Goal: Task Accomplishment & Management: Complete application form

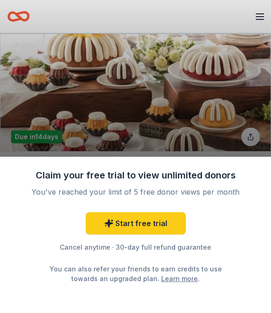
click at [218, 85] on div "Claim your free trial to view unlimited donors You've reached your limit of 5 f…" at bounding box center [135, 156] width 271 height 313
click at [238, 231] on div "Start free trial Cancel anytime · 30-day full refund guarantee You can also ref…" at bounding box center [135, 247] width 241 height 71
click at [216, 290] on div "Claim your free trial to view unlimited donors You've reached your limit of 5 f…" at bounding box center [135, 235] width 271 height 157
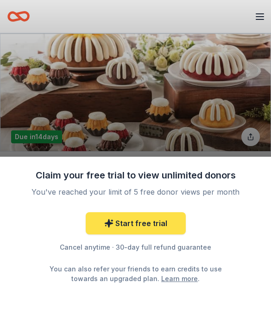
click at [154, 222] on link "Start free trial" at bounding box center [136, 223] width 100 height 22
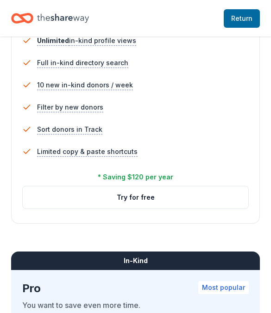
scroll to position [624, 0]
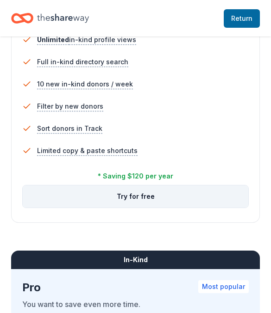
click at [210, 188] on button "Try for free" at bounding box center [135, 197] width 225 height 22
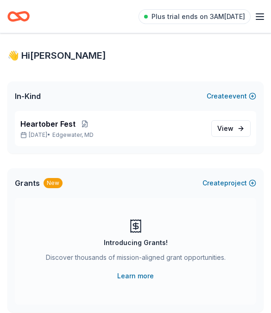
click at [255, 12] on icon "button" at bounding box center [259, 16] width 11 height 11
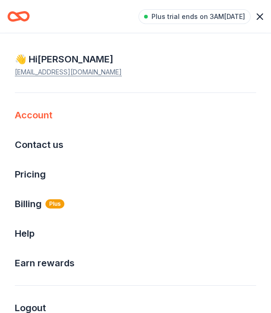
click at [24, 114] on link "Account" at bounding box center [33, 115] width 37 height 11
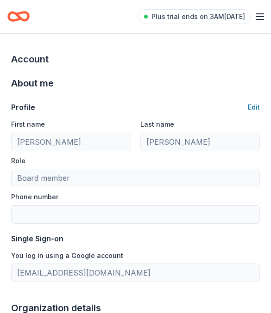
click at [260, 15] on icon "button" at bounding box center [259, 16] width 11 height 11
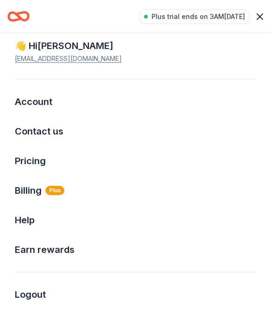
scroll to position [13, 0]
click at [25, 196] on span "Billing Plus" at bounding box center [40, 190] width 50 height 15
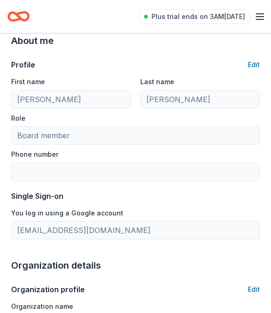
scroll to position [73, 0]
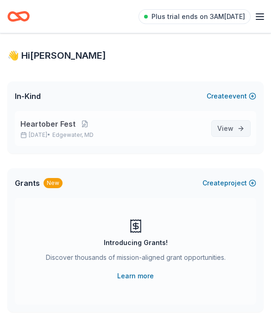
click at [238, 128] on link "View event" at bounding box center [230, 128] width 39 height 17
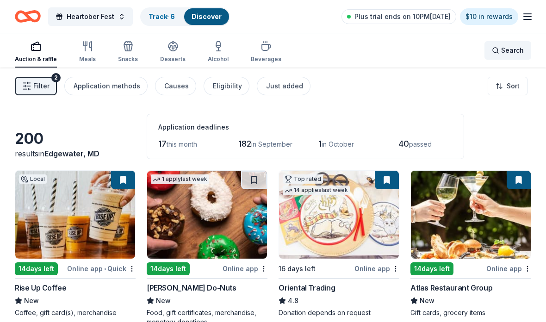
click at [270, 55] on span "Search" at bounding box center [512, 50] width 23 height 11
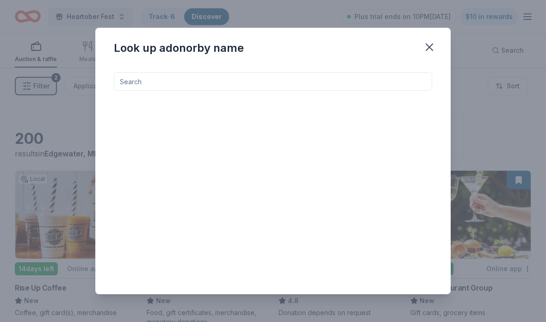
click at [245, 87] on input at bounding box center [273, 81] width 318 height 19
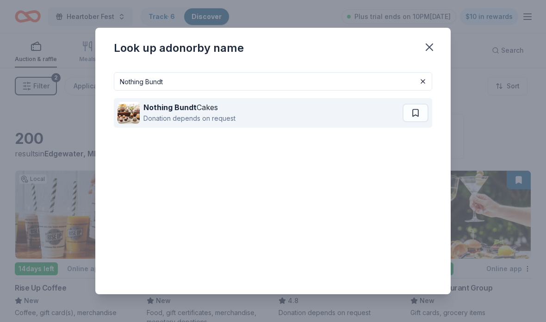
type input "Nothing Bundt"
click at [231, 116] on div "Donation depends on request" at bounding box center [189, 118] width 92 height 11
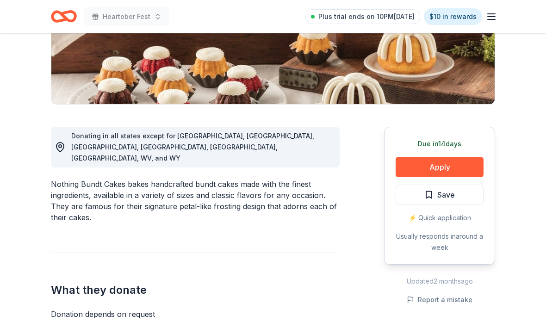
scroll to position [247, 0]
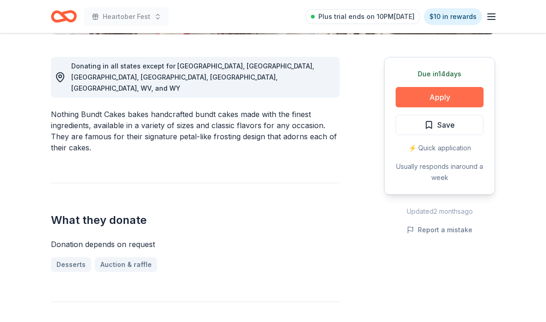
click at [447, 97] on button "Apply" at bounding box center [440, 97] width 88 height 20
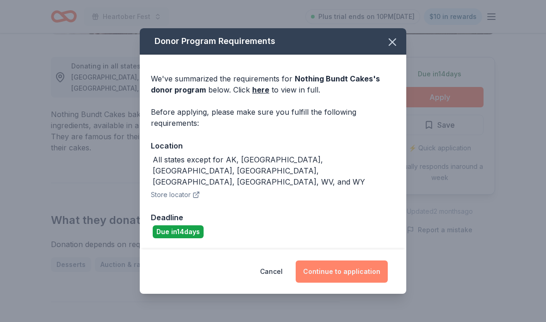
click at [356, 283] on button "Continue to application" at bounding box center [342, 272] width 92 height 22
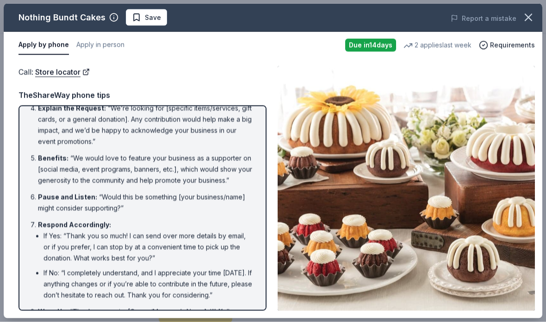
scroll to position [488, 0]
click at [106, 38] on button "Apply in person" at bounding box center [100, 45] width 48 height 19
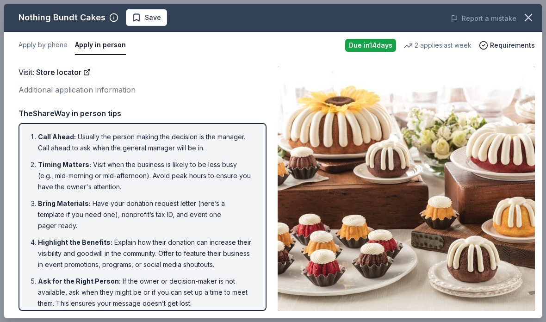
scroll to position [789, 0]
click at [530, 21] on icon "button" at bounding box center [528, 17] width 13 height 13
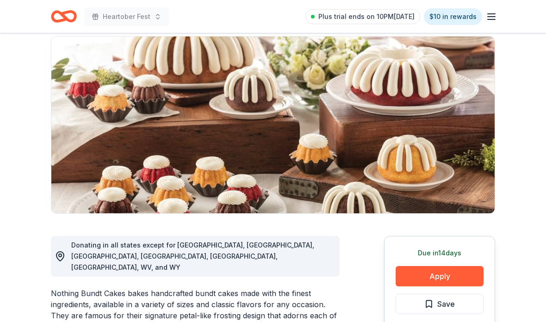
scroll to position [0, 0]
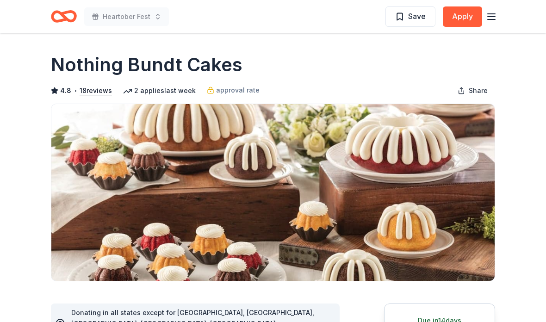
click at [67, 24] on icon "Home" at bounding box center [64, 17] width 26 height 22
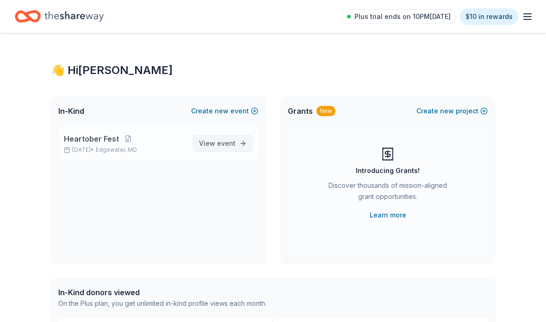
click at [230, 141] on span "event" at bounding box center [226, 143] width 19 height 8
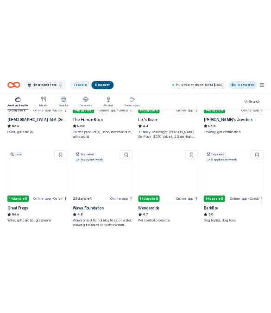
scroll to position [417, 0]
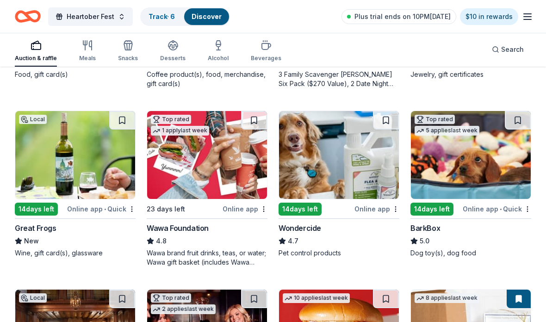
click at [483, 171] on img at bounding box center [471, 155] width 120 height 88
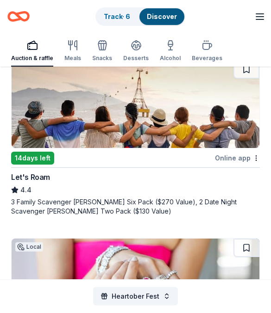
scroll to position [1155, 0]
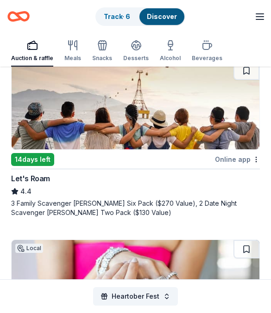
click at [194, 126] on img at bounding box center [136, 106] width 248 height 88
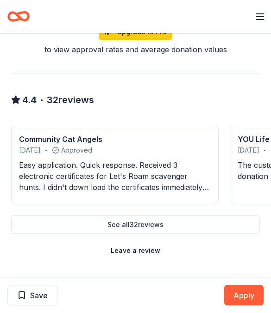
scroll to position [659, 0]
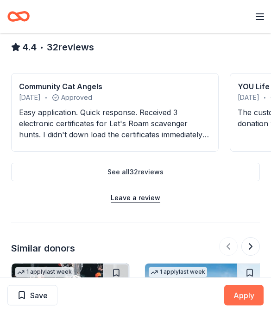
click at [245, 306] on button "Apply" at bounding box center [243, 296] width 39 height 20
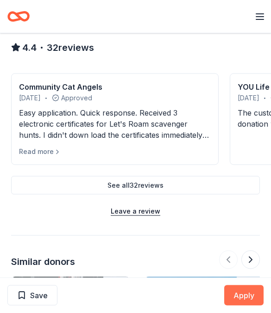
scroll to position [660, 0]
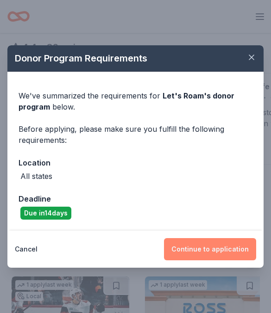
click at [223, 261] on button "Continue to application" at bounding box center [210, 249] width 92 height 22
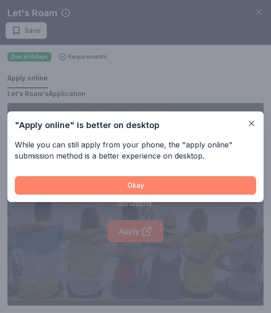
click at [205, 195] on button "Okay" at bounding box center [135, 185] width 241 height 19
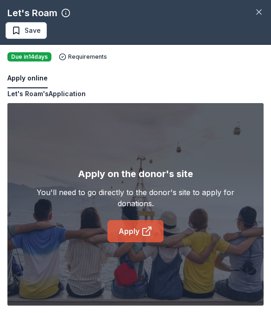
click at [149, 237] on icon at bounding box center [146, 231] width 11 height 11
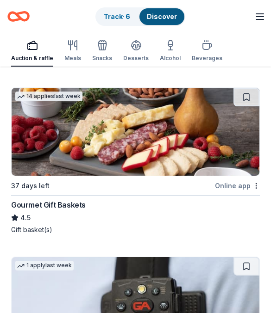
scroll to position [3179, 0]
click at [218, 148] on img at bounding box center [136, 132] width 248 height 88
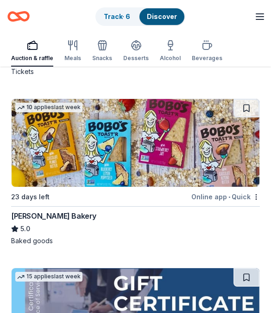
scroll to position [3846, 0]
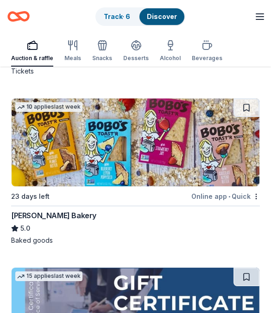
click at [218, 158] on img at bounding box center [136, 143] width 248 height 88
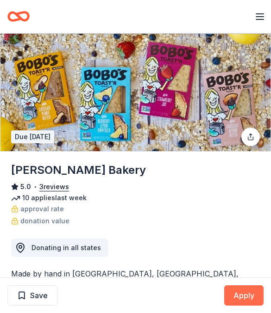
click at [243, 300] on button "Apply" at bounding box center [243, 296] width 39 height 20
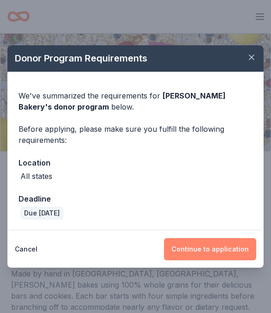
click at [228, 247] on button "Continue to application" at bounding box center [210, 249] width 92 height 22
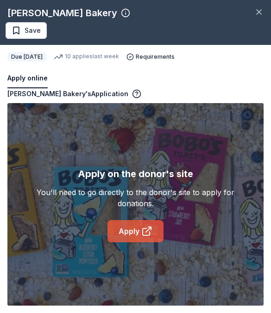
click at [134, 242] on link "Apply" at bounding box center [135, 231] width 56 height 22
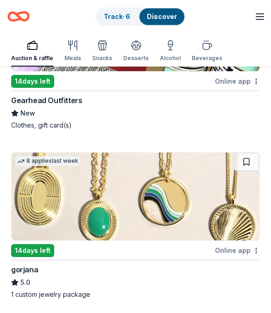
scroll to position [5852, 0]
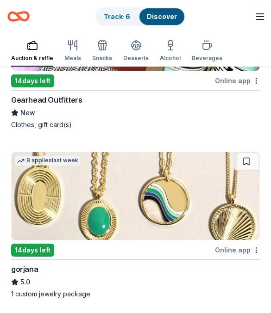
click at [214, 205] on img at bounding box center [136, 197] width 248 height 88
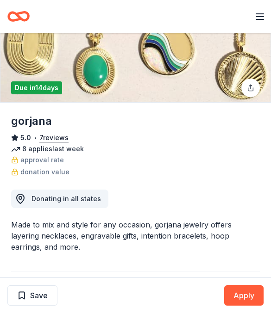
scroll to position [51, 0]
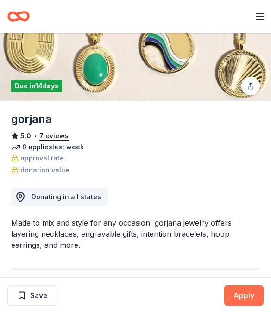
click at [253, 306] on button "Apply" at bounding box center [243, 296] width 39 height 20
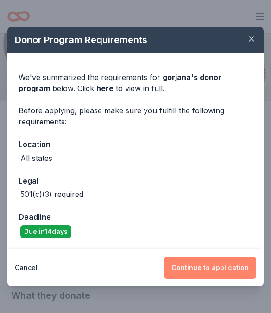
click at [230, 279] on button "Continue to application" at bounding box center [210, 268] width 92 height 22
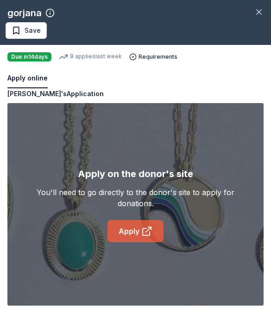
click at [145, 237] on icon at bounding box center [146, 231] width 11 height 11
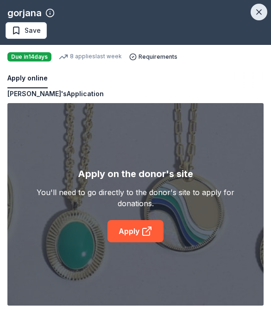
click at [255, 10] on icon "button" at bounding box center [258, 11] width 9 height 9
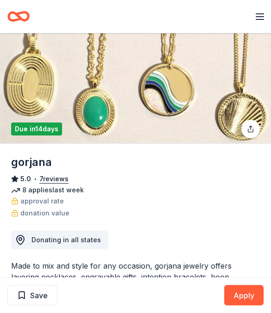
scroll to position [0, 0]
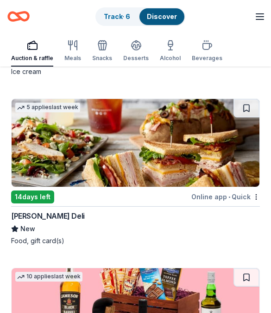
scroll to position [6414, 0]
click at [219, 158] on img at bounding box center [136, 143] width 248 height 88
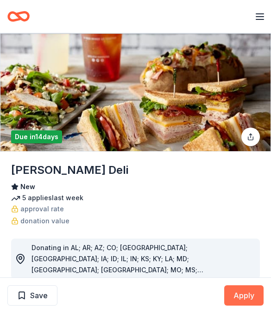
click at [252, 289] on button "Apply" at bounding box center [243, 296] width 39 height 20
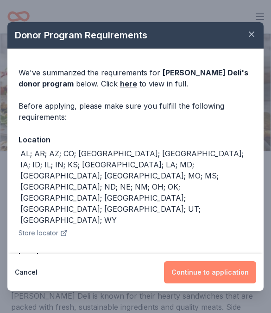
click at [219, 274] on button "Continue to application" at bounding box center [210, 272] width 92 height 22
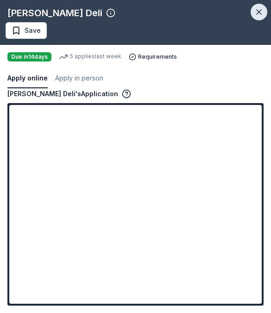
click at [260, 14] on icon "button" at bounding box center [258, 11] width 9 height 9
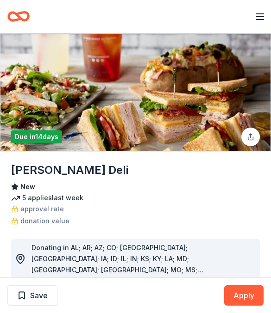
click at [25, 18] on icon "Home" at bounding box center [18, 17] width 22 height 22
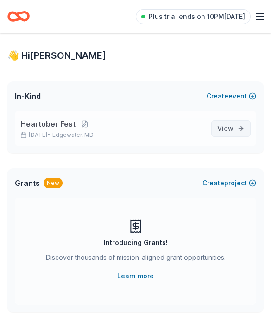
click at [224, 129] on span "View event" at bounding box center [225, 128] width 16 height 11
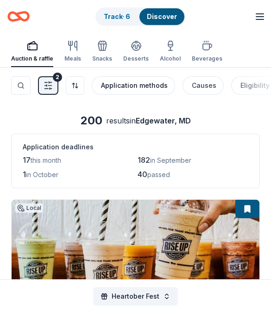
click at [156, 87] on div "Application methods" at bounding box center [134, 85] width 67 height 11
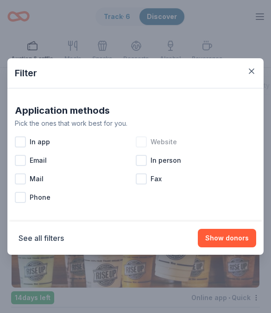
click at [138, 142] on div at bounding box center [141, 142] width 11 height 11
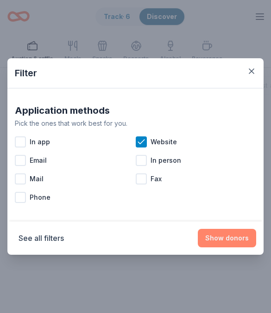
click at [239, 239] on button "Show donors" at bounding box center [227, 238] width 58 height 19
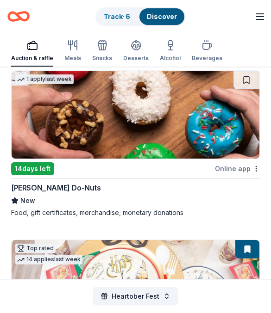
scroll to position [296, 0]
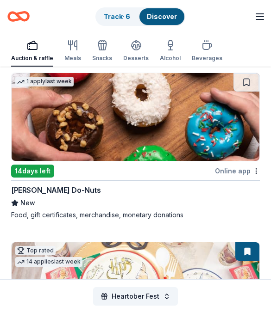
click at [213, 123] on img at bounding box center [136, 117] width 248 height 88
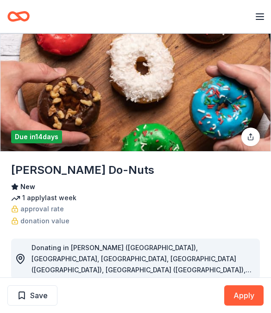
click at [210, 138] on div "Due [DATE] Share" at bounding box center [135, 137] width 271 height 19
click at [247, 293] on button "Apply" at bounding box center [243, 296] width 39 height 20
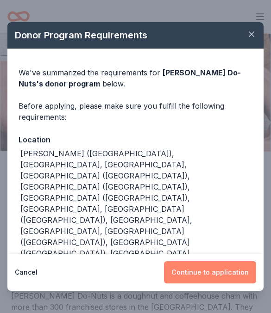
click at [226, 273] on button "Continue to application" at bounding box center [210, 272] width 92 height 22
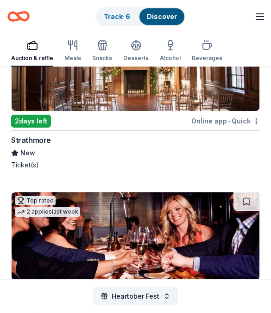
scroll to position [2226, 0]
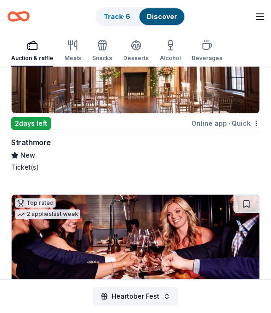
click at [196, 97] on img at bounding box center [136, 69] width 248 height 88
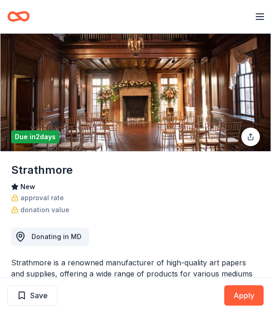
click at [191, 94] on img at bounding box center [135, 93] width 270 height 118
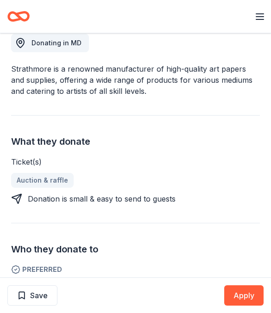
scroll to position [192, 0]
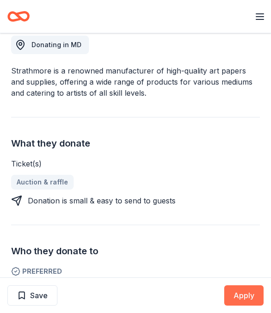
click at [250, 290] on button "Apply" at bounding box center [243, 296] width 39 height 20
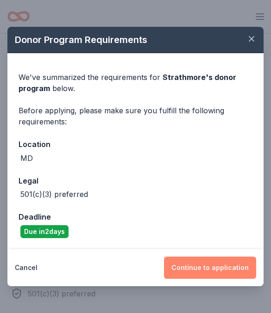
click at [231, 267] on button "Continue to application" at bounding box center [210, 268] width 92 height 22
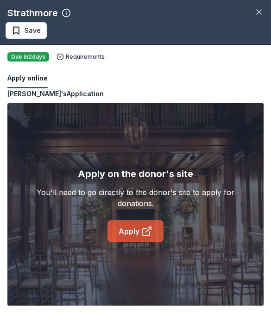
click at [146, 231] on icon at bounding box center [146, 231] width 11 height 11
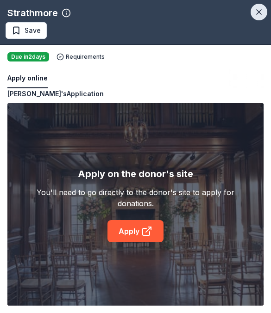
click at [262, 8] on icon "button" at bounding box center [258, 11] width 9 height 9
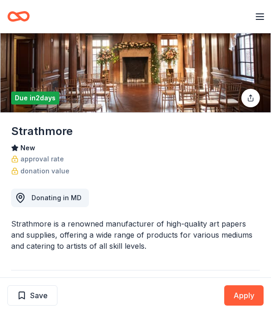
scroll to position [0, 0]
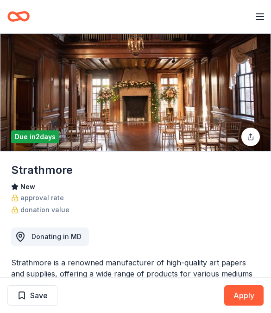
click at [23, 19] on icon "Home" at bounding box center [22, 16] width 12 height 8
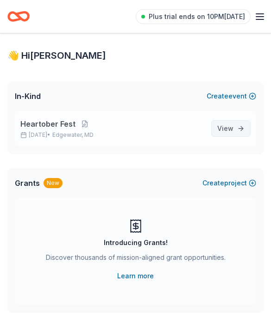
click at [229, 130] on span "View event" at bounding box center [225, 128] width 16 height 11
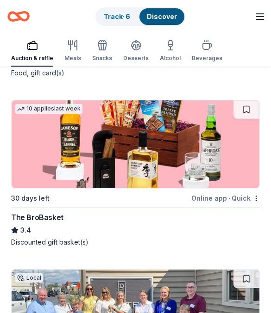
scroll to position [6582, 0]
click at [236, 169] on img at bounding box center [136, 144] width 248 height 88
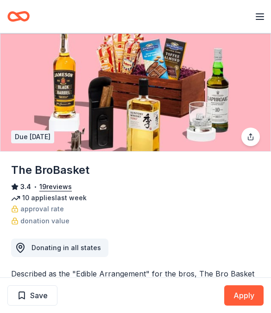
click at [67, 188] on button "19 reviews" at bounding box center [55, 186] width 32 height 11
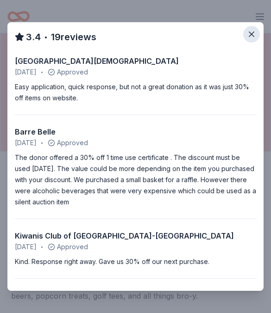
click at [252, 35] on icon "button" at bounding box center [251, 34] width 5 height 5
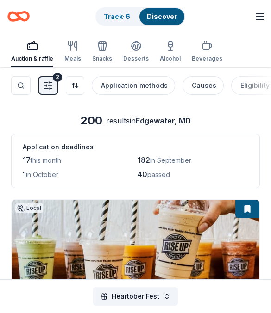
click at [48, 91] on button "Filter 2" at bounding box center [48, 85] width 20 height 19
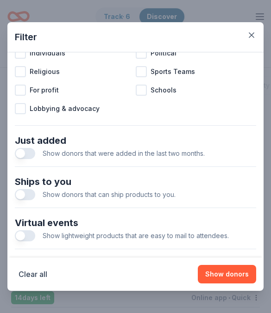
scroll to position [322, 0]
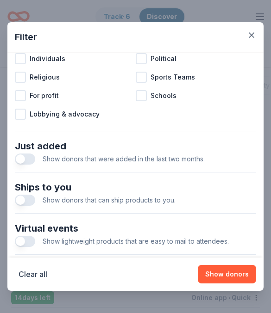
click at [27, 239] on button "button" at bounding box center [25, 241] width 20 height 11
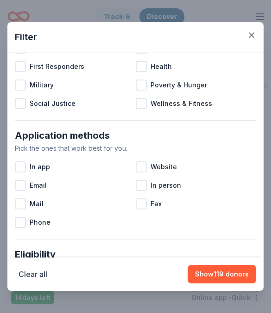
scroll to position [93, 0]
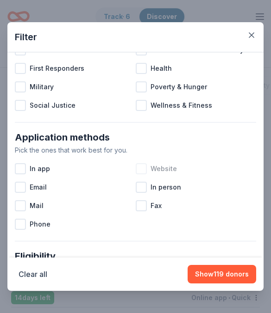
click at [140, 169] on div at bounding box center [141, 168] width 11 height 11
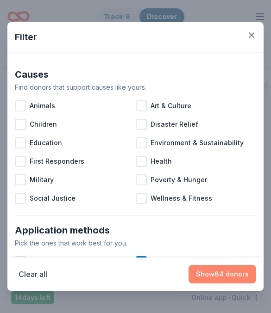
click at [223, 276] on button "Show 84 donors" at bounding box center [222, 274] width 68 height 19
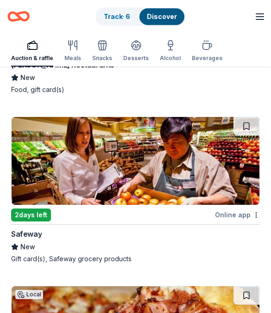
scroll to position [6867, 0]
click at [213, 176] on img at bounding box center [136, 161] width 248 height 88
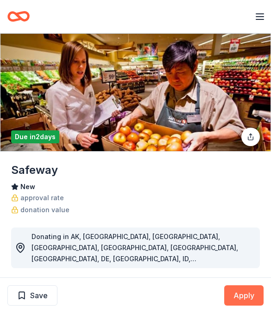
click at [237, 297] on button "Apply" at bounding box center [243, 296] width 39 height 20
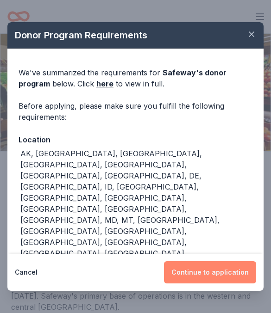
click at [218, 277] on button "Continue to application" at bounding box center [210, 272] width 92 height 22
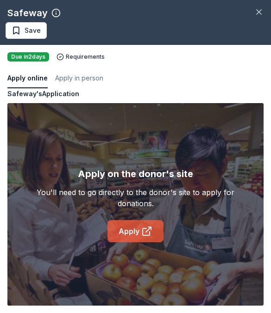
click at [156, 229] on link "Apply" at bounding box center [135, 231] width 56 height 22
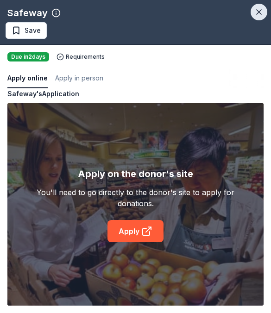
click at [261, 14] on icon "button" at bounding box center [258, 12] width 5 height 5
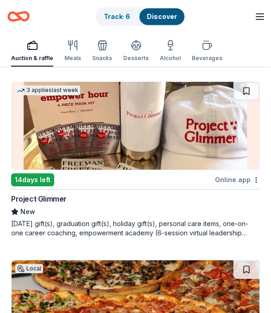
scroll to position [7411, 0]
click at [217, 138] on img at bounding box center [136, 126] width 248 height 88
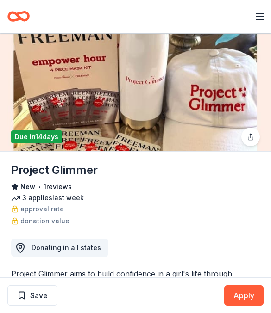
click at [175, 127] on img at bounding box center [135, 93] width 270 height 118
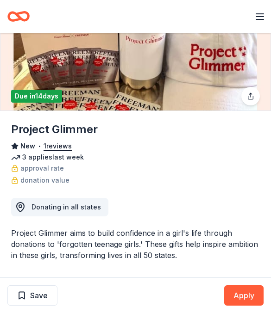
scroll to position [55, 0]
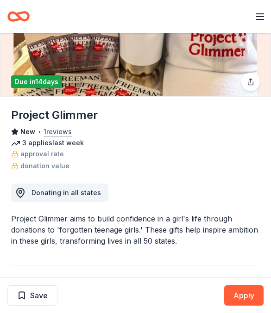
click at [56, 129] on button "1 reviews" at bounding box center [58, 131] width 28 height 11
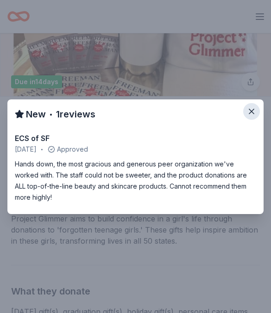
click at [258, 120] on button "button" at bounding box center [251, 111] width 17 height 17
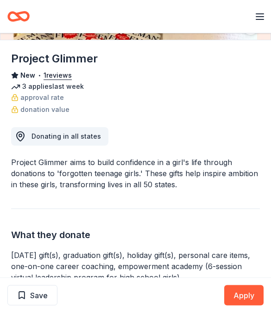
scroll to position [111, 0]
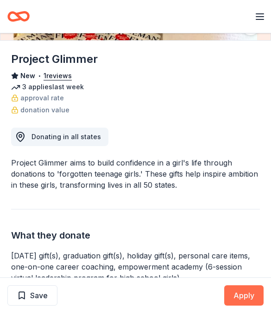
click at [248, 306] on button "Apply" at bounding box center [243, 296] width 39 height 20
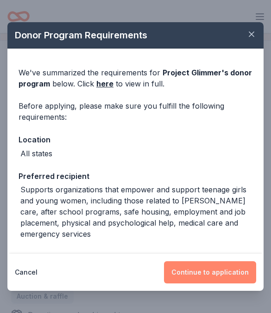
click at [229, 284] on button "Continue to application" at bounding box center [210, 272] width 92 height 22
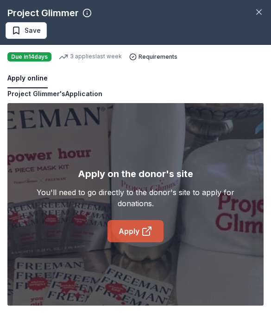
click at [136, 243] on link "Apply" at bounding box center [135, 231] width 56 height 22
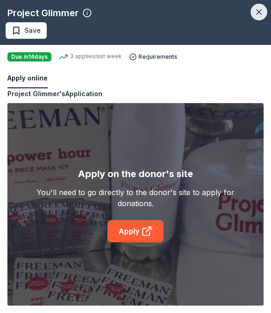
click at [255, 16] on icon "button" at bounding box center [258, 11] width 9 height 9
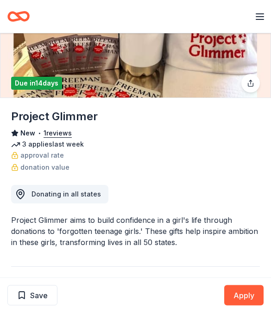
scroll to position [0, 0]
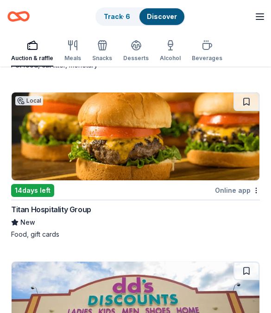
scroll to position [9611, 0]
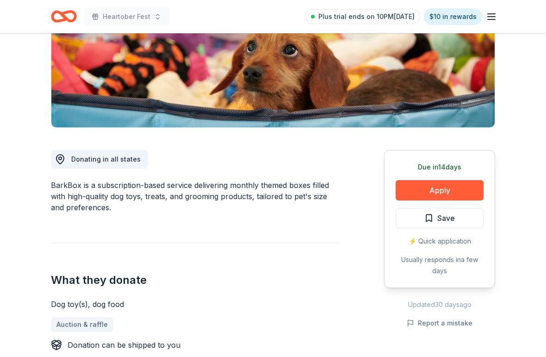
scroll to position [193, 0]
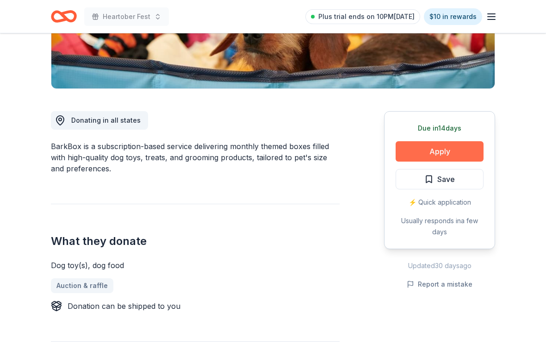
click at [454, 146] on button "Apply" at bounding box center [440, 151] width 88 height 20
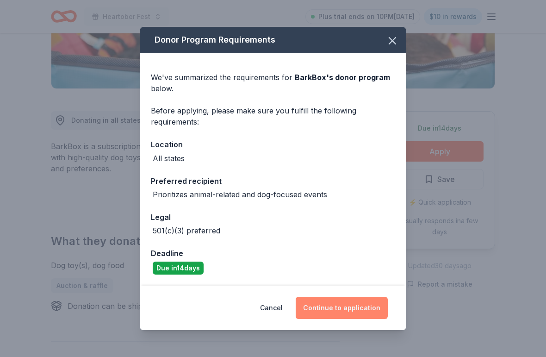
click at [351, 307] on button "Continue to application" at bounding box center [342, 308] width 92 height 22
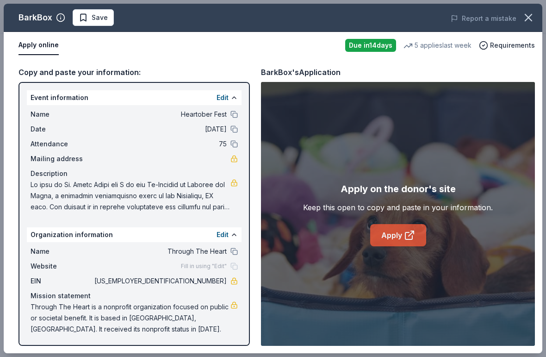
click at [406, 233] on icon at bounding box center [408, 235] width 7 height 7
